Goal: Task Accomplishment & Management: Manage account settings

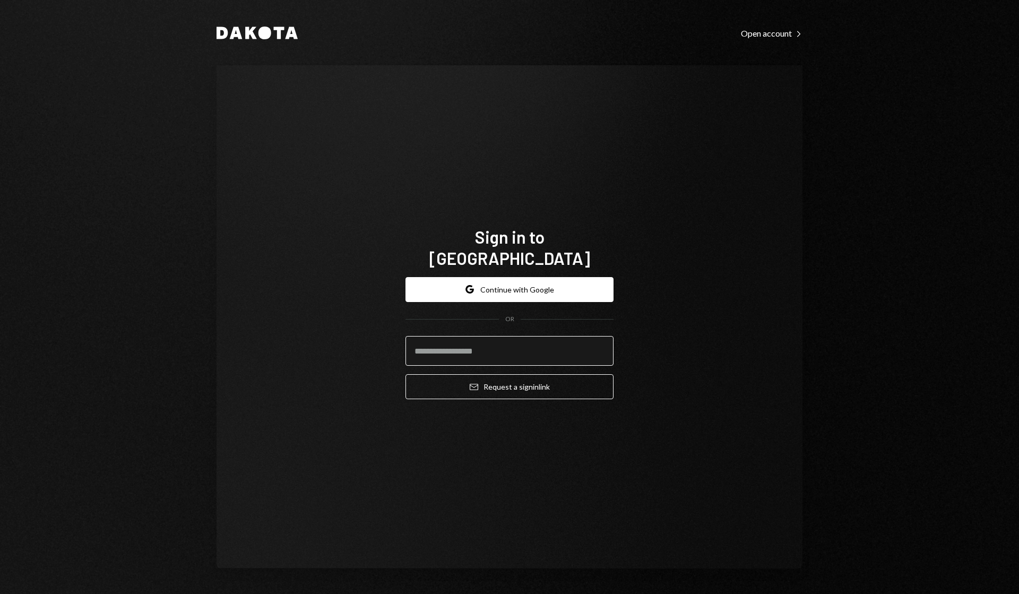
click at [484, 342] on input "email" at bounding box center [510, 351] width 208 height 30
type input "**********"
click at [511, 374] on button "Email Request a sign in link" at bounding box center [510, 386] width 208 height 25
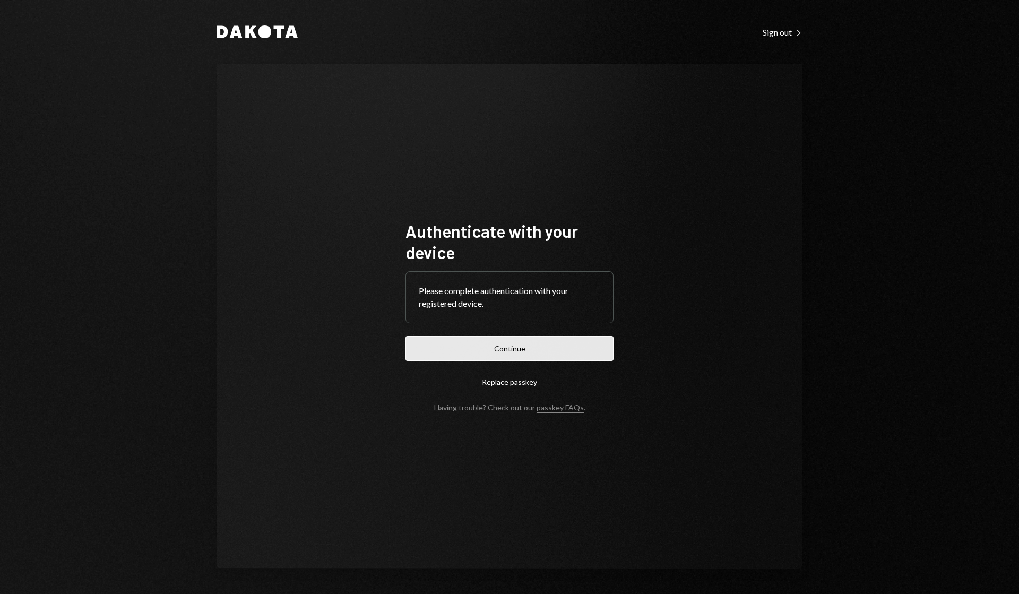
click at [512, 350] on button "Continue" at bounding box center [510, 348] width 208 height 25
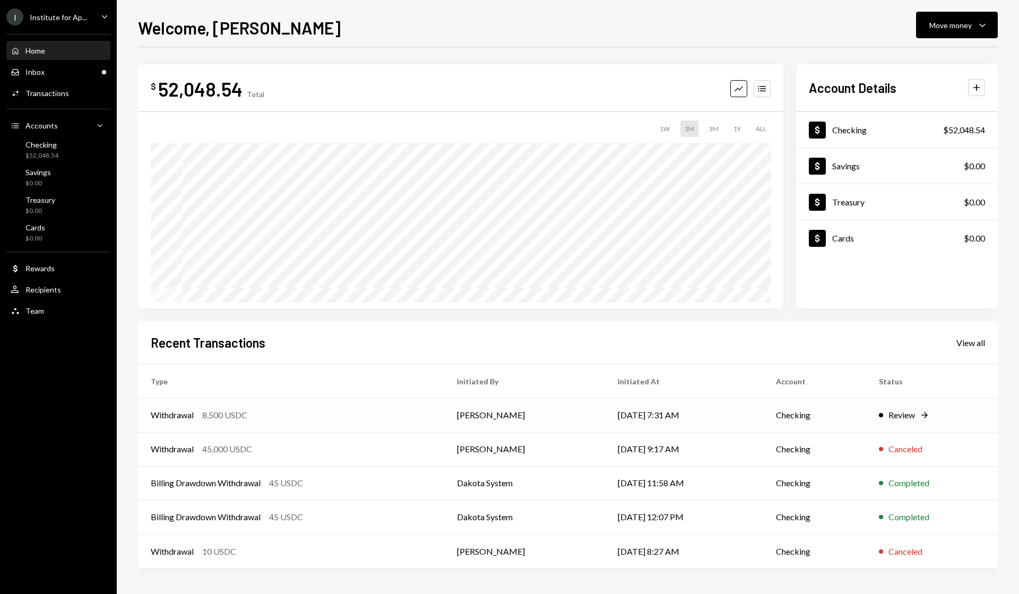
click at [891, 408] on td "Review Right Arrow" at bounding box center [932, 415] width 132 height 34
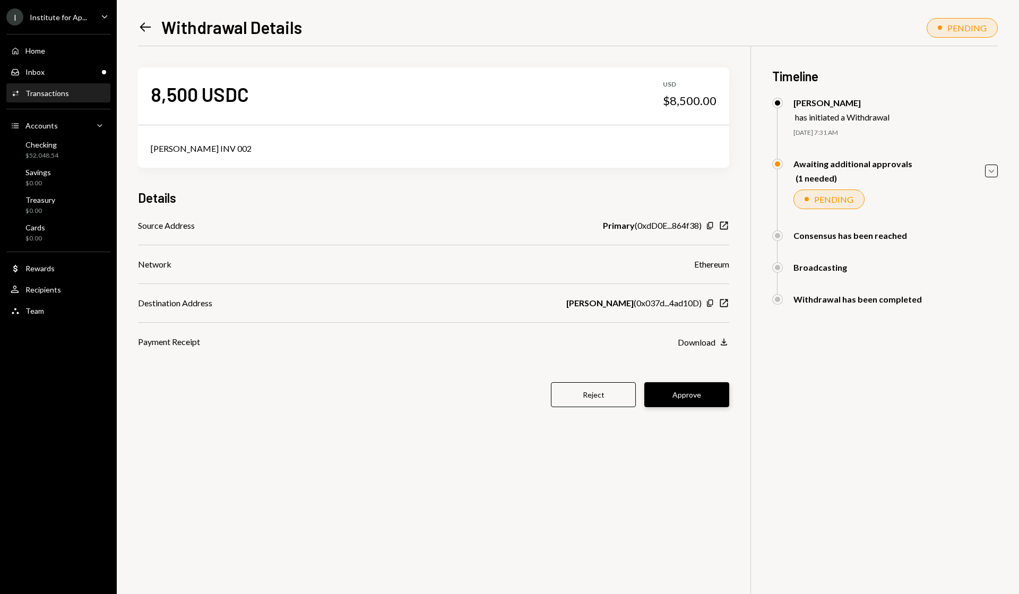
click at [692, 397] on button "Approve" at bounding box center [686, 394] width 85 height 25
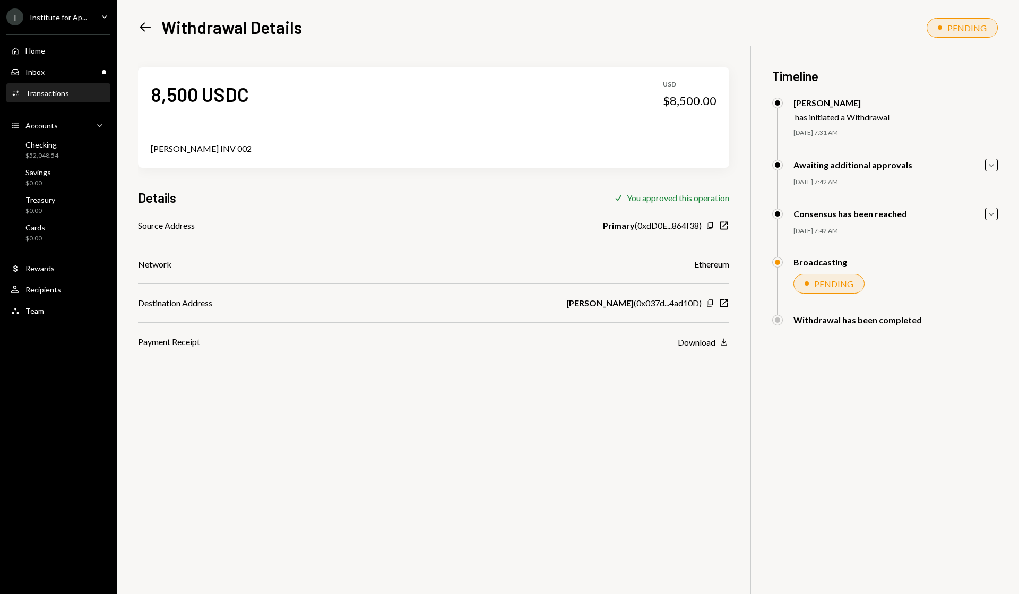
click at [144, 24] on icon at bounding box center [145, 27] width 11 height 9
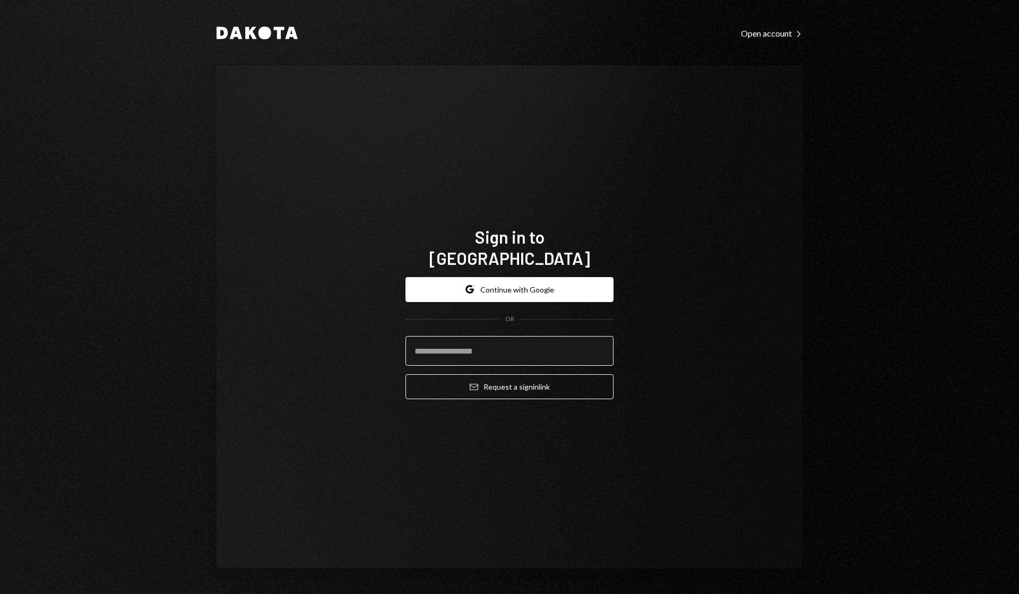
click at [471, 342] on div "Dakota Open account Right Caret Sign in to Dakota Google Continue with Google O…" at bounding box center [509, 297] width 1019 height 594
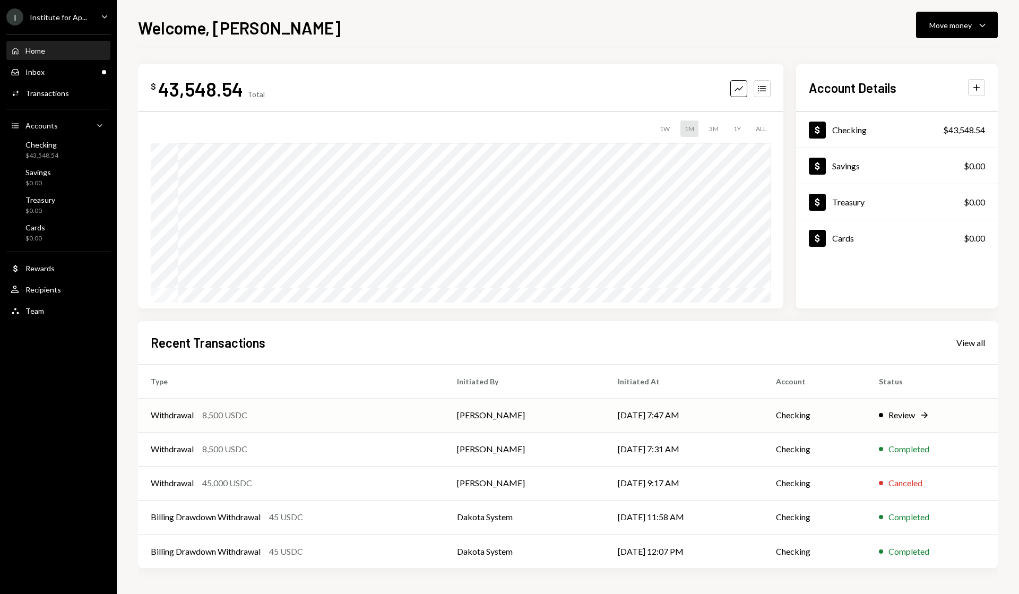
click at [912, 414] on div "Review" at bounding box center [902, 415] width 27 height 13
